Goal: Task Accomplishment & Management: Complete application form

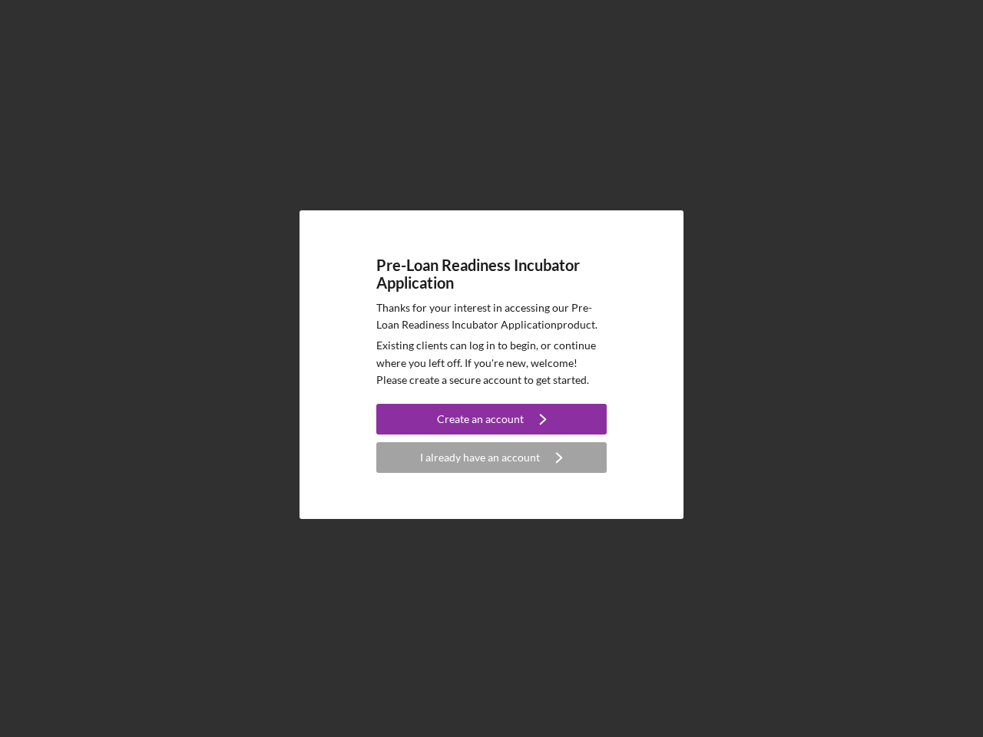
click at [492, 369] on p "Existing clients can log in to begin, or continue where you left off. If you're…" at bounding box center [491, 362] width 230 height 51
click at [492, 419] on div "Create an account" at bounding box center [480, 419] width 87 height 31
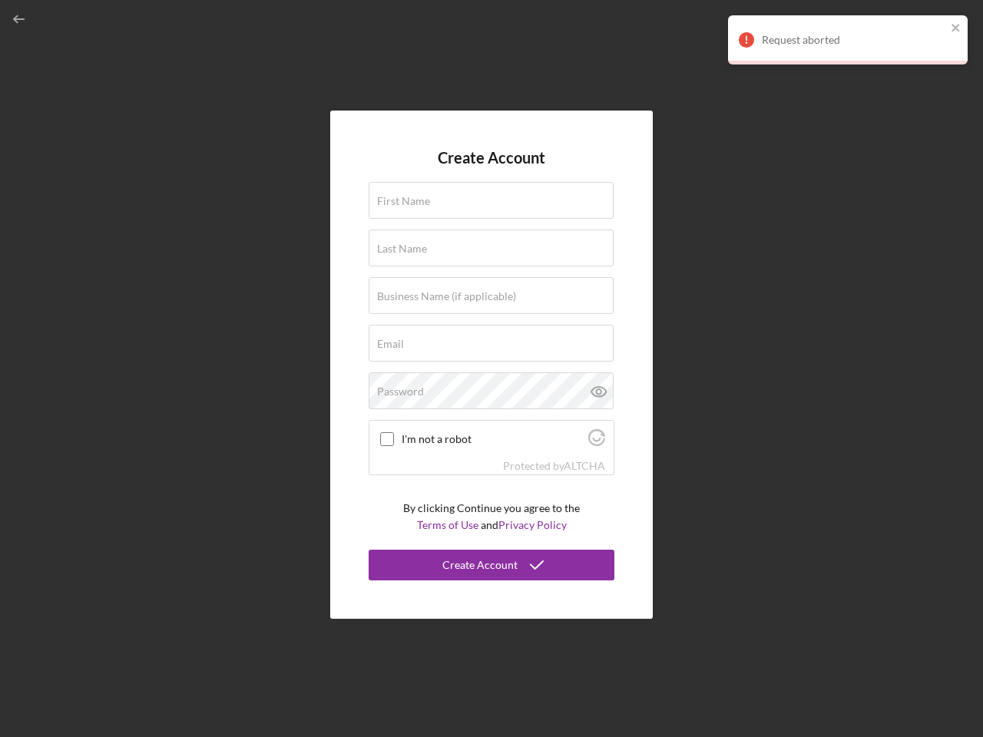
click at [492, 458] on div "Protected by [PERSON_NAME]" at bounding box center [491, 466] width 244 height 17
